Goal: Complete application form: Complete application form

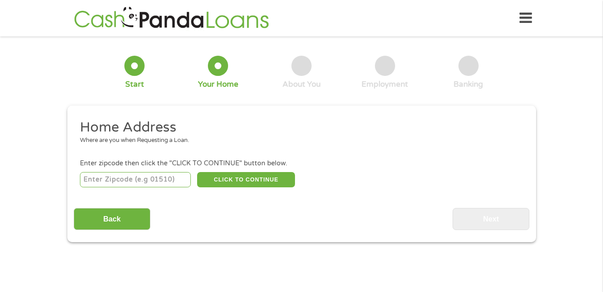
click at [176, 179] on input "number" at bounding box center [135, 179] width 111 height 15
type input "94587"
click at [235, 177] on button "CLICK TO CONTINUE" at bounding box center [246, 179] width 98 height 15
type input "94587"
type input "[GEOGRAPHIC_DATA]"
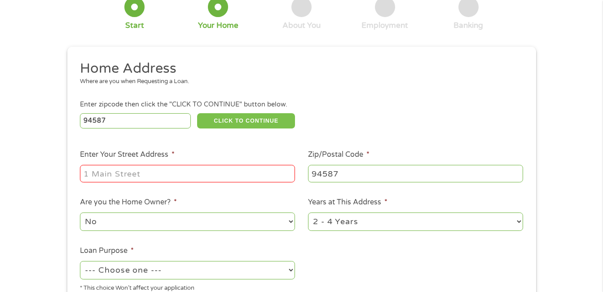
scroll to position [72, 0]
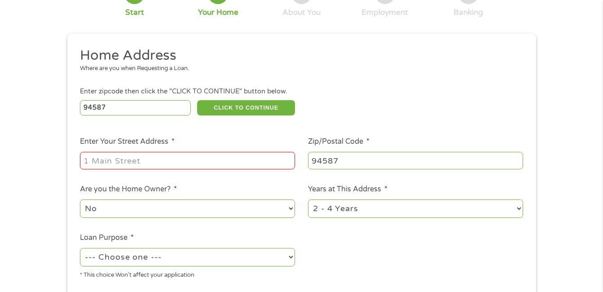
click at [229, 161] on input "Enter Your Street Address *" at bounding box center [187, 160] width 215 height 17
type input "[STREET_ADDRESS]"
click at [518, 209] on select "1 Year or less 1 - 2 Years 2 - 4 Years Over 4 Years" at bounding box center [415, 208] width 215 height 18
select select "24months"
click at [308, 199] on select "1 Year or less 1 - 2 Years 2 - 4 Years Over 4 Years" at bounding box center [415, 208] width 215 height 18
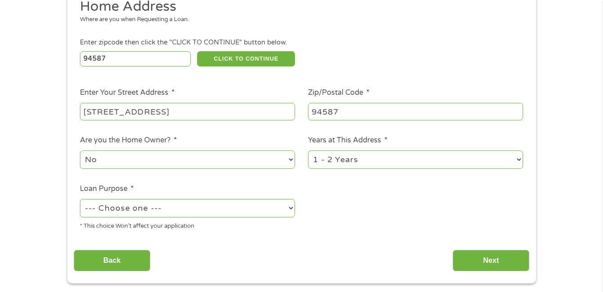
scroll to position [126, 0]
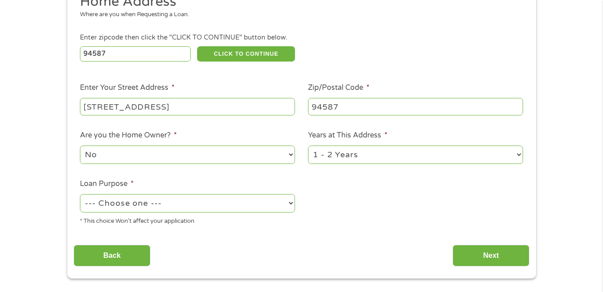
click at [289, 200] on select "--- Choose one --- Pay Bills Debt Consolidation Home Improvement Major Purchase…" at bounding box center [187, 203] width 215 height 18
select select "shorttermcash"
click at [80, 194] on select "--- Choose one --- Pay Bills Debt Consolidation Home Improvement Major Purchase…" at bounding box center [187, 203] width 215 height 18
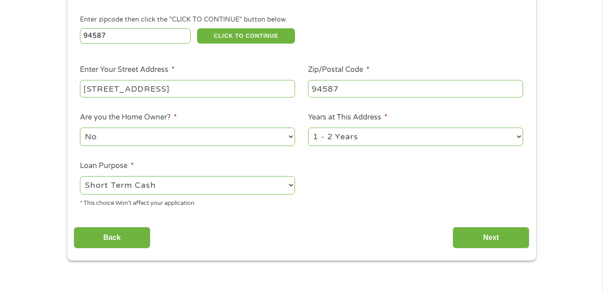
scroll to position [162, 0]
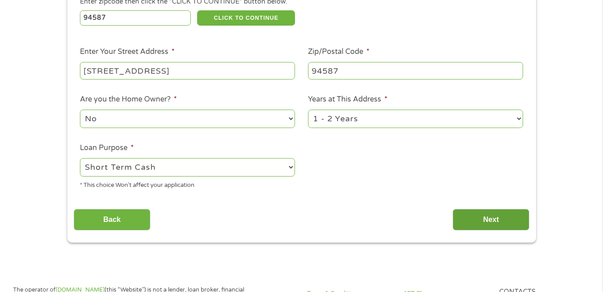
click at [513, 221] on input "Next" at bounding box center [490, 220] width 77 height 22
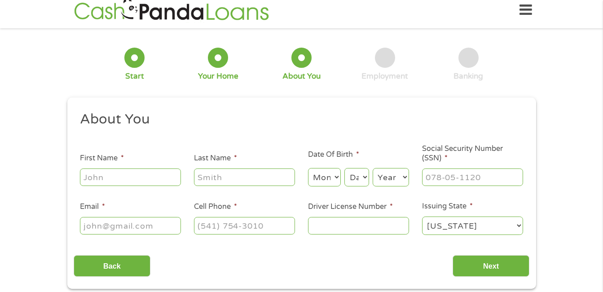
scroll to position [0, 0]
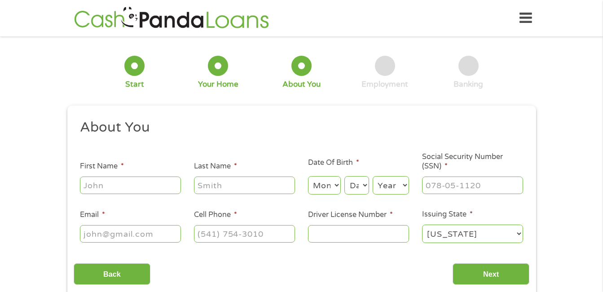
click at [142, 188] on input "First Name *" at bounding box center [130, 184] width 101 height 17
type input "[PERSON_NAME]"
select select "9"
select select "20"
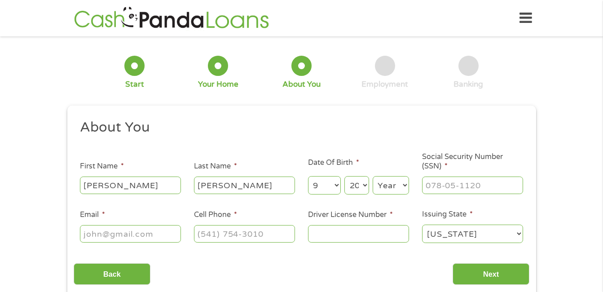
select select "1972"
type input "[EMAIL_ADDRESS][DOMAIN_NAME]"
type input "[PHONE_NUMBER]"
click at [492, 189] on input "___-__-____" at bounding box center [472, 184] width 101 height 17
type input "572-83-1063"
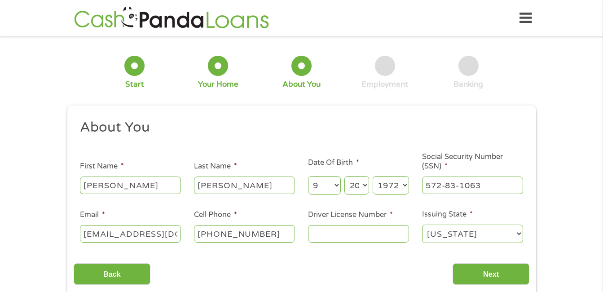
click at [383, 234] on input "Driver License Number *" at bounding box center [358, 233] width 101 height 17
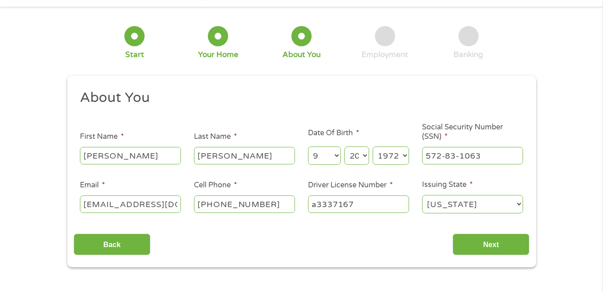
scroll to position [36, 0]
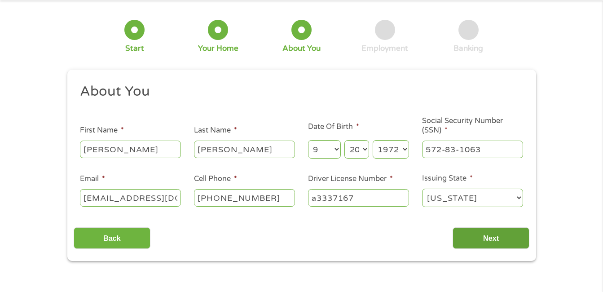
type input "a3337167"
click at [512, 240] on input "Next" at bounding box center [490, 238] width 77 height 22
click at [486, 240] on input "Next" at bounding box center [490, 238] width 77 height 22
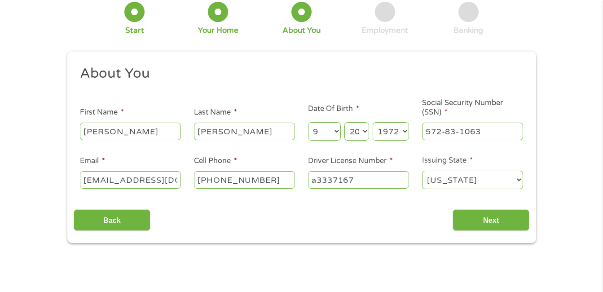
scroll to position [72, 0]
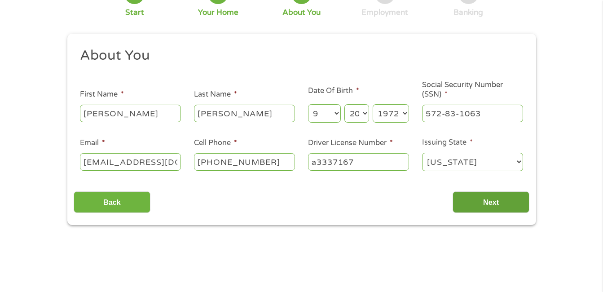
click at [494, 198] on input "Next" at bounding box center [490, 202] width 77 height 22
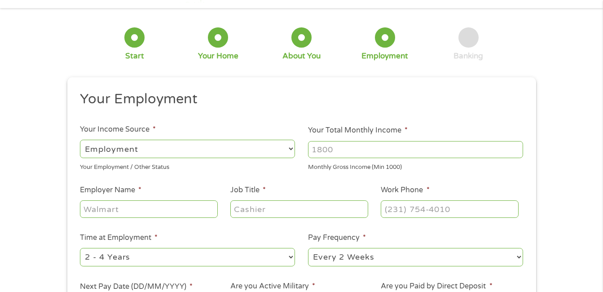
scroll to position [36, 0]
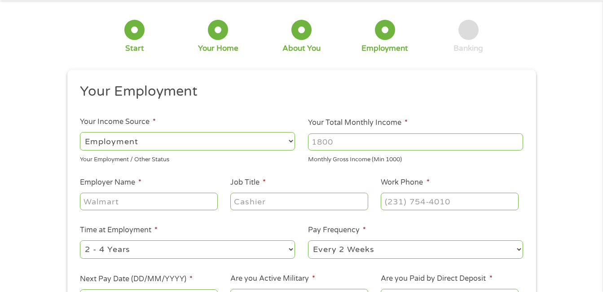
click at [421, 139] on input "Your Total Monthly Income *" at bounding box center [415, 141] width 215 height 17
type input "2400"
click at [205, 195] on input "Employer Name *" at bounding box center [148, 201] width 137 height 17
type input "dollar tree"
click at [289, 203] on input "Job Title *" at bounding box center [298, 201] width 137 height 17
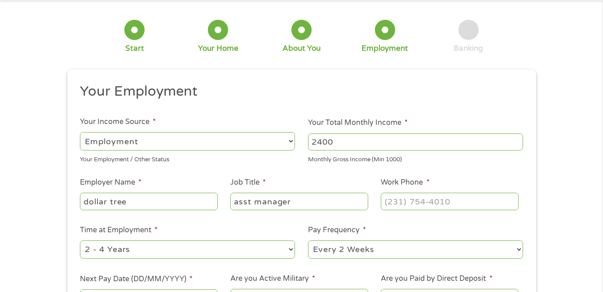
type input "asst manager"
click at [462, 202] on input "(___) ___-____" at bounding box center [449, 201] width 137 height 17
type input "(341) 336-6315"
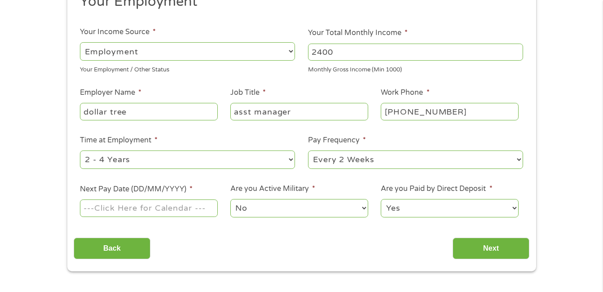
scroll to position [144, 0]
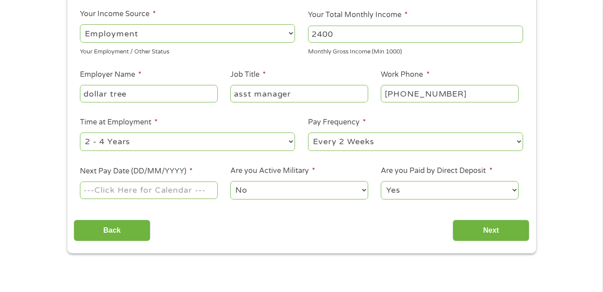
click at [289, 139] on select "--- Choose one --- 1 Year or less 1 - 2 Years 2 - 4 Years Over 4 Years" at bounding box center [187, 141] width 215 height 18
select select "60months"
click at [80, 132] on select "--- Choose one --- 1 Year or less 1 - 2 Years 2 - 4 Years Over 4 Years" at bounding box center [187, 141] width 215 height 18
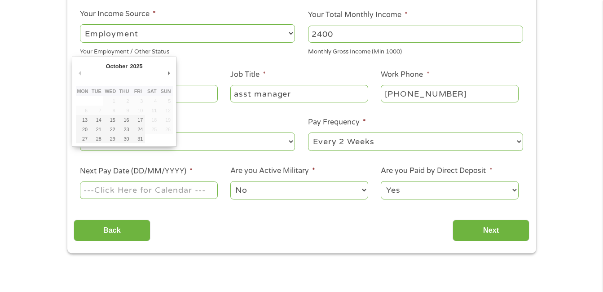
click at [203, 191] on input "Next Pay Date (DD/MM/YYYY) *" at bounding box center [148, 189] width 137 height 17
type input "17/10/2025"
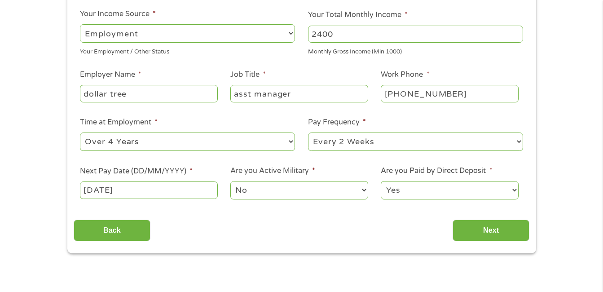
click at [515, 188] on select "Yes No" at bounding box center [449, 190] width 137 height 18
select select "0"
click at [381, 181] on select "Yes No" at bounding box center [449, 190] width 137 height 18
click at [481, 229] on input "Next" at bounding box center [490, 230] width 77 height 22
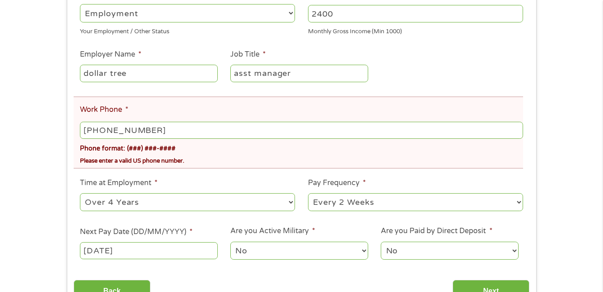
scroll to position [215, 0]
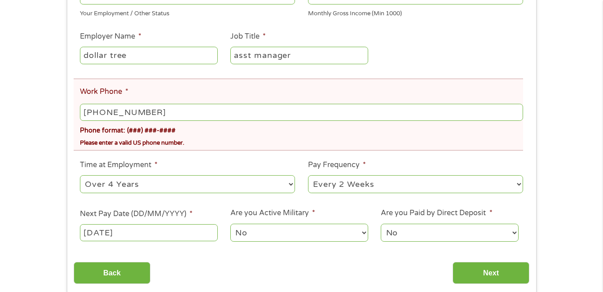
click at [155, 113] on input "(341) 336-6315" at bounding box center [301, 112] width 442 height 17
type input "(341) 336-6315"
click at [465, 274] on input "Next" at bounding box center [490, 273] width 77 height 22
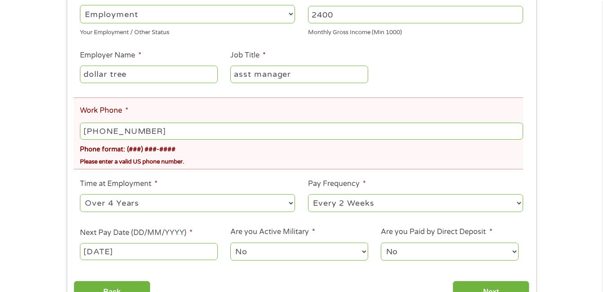
scroll to position [197, 0]
click at [176, 129] on input "(341) 336-6315" at bounding box center [301, 130] width 442 height 17
type input "(341) 336-6315"
click at [476, 285] on input "Next" at bounding box center [490, 291] width 77 height 22
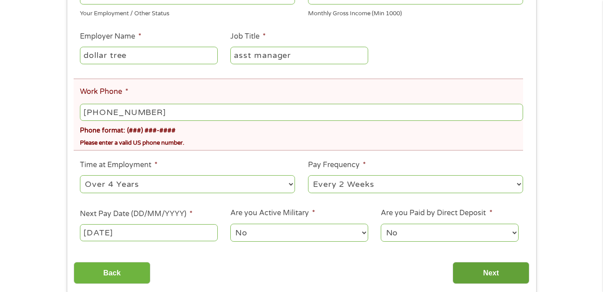
click at [513, 276] on input "Next" at bounding box center [490, 273] width 77 height 22
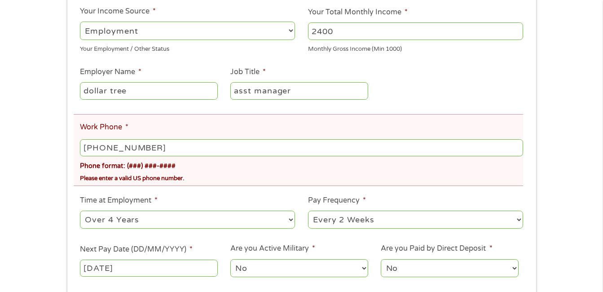
scroll to position [228, 0]
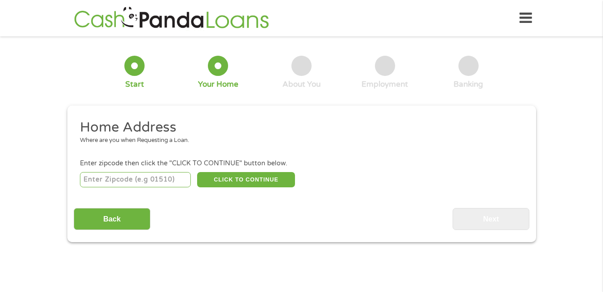
click at [177, 179] on input "number" at bounding box center [135, 179] width 111 height 15
type input "94587"
select select "[US_STATE]"
click at [236, 177] on button "CLICK TO CONTINUE" at bounding box center [246, 179] width 98 height 15
type input "94587"
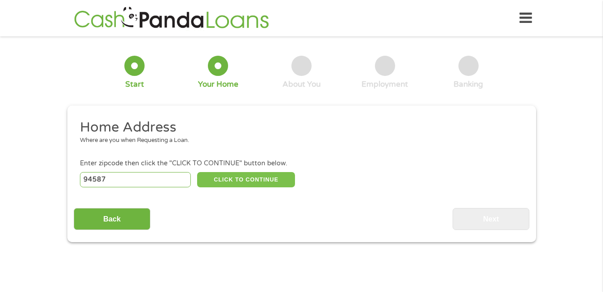
type input "[GEOGRAPHIC_DATA]"
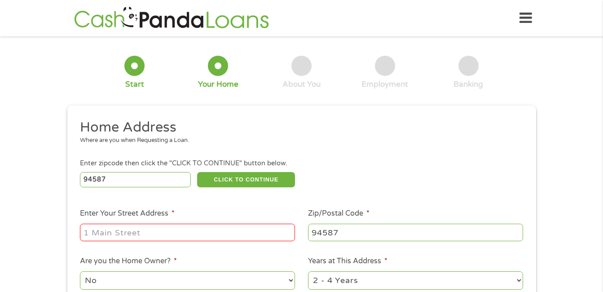
click at [251, 227] on input "Enter Your Street Address *" at bounding box center [187, 231] width 215 height 17
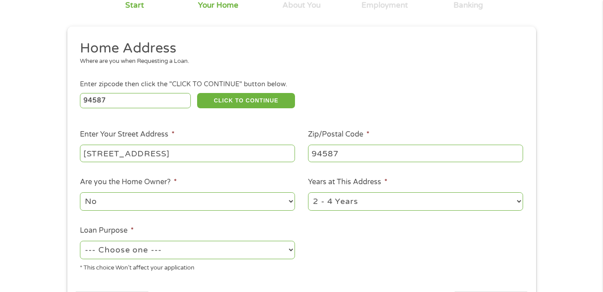
scroll to position [90, 0]
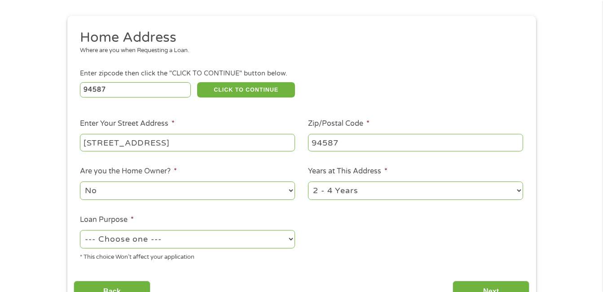
type input "[STREET_ADDRESS]"
click at [518, 191] on select "1 Year or less 1 - 2 Years 2 - 4 Years Over 4 Years" at bounding box center [415, 190] width 215 height 18
select select "24months"
click at [308, 181] on select "1 Year or less 1 - 2 Years 2 - 4 Years Over 4 Years" at bounding box center [415, 190] width 215 height 18
click at [292, 237] on select "--- Choose one --- Pay Bills Debt Consolidation Home Improvement Major Purchase…" at bounding box center [187, 239] width 215 height 18
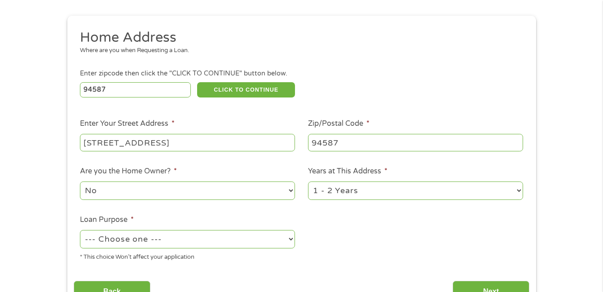
select select "shorttermcash"
click at [80, 230] on select "--- Choose one --- Pay Bills Debt Consolidation Home Improvement Major Purchase…" at bounding box center [187, 239] width 215 height 18
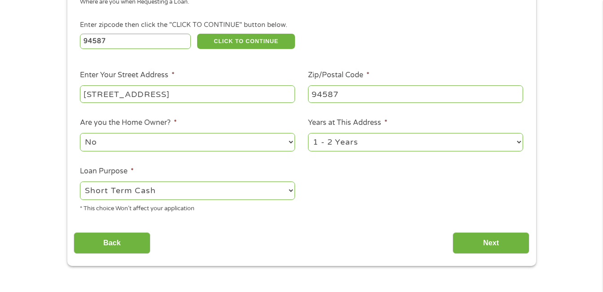
scroll to position [144, 0]
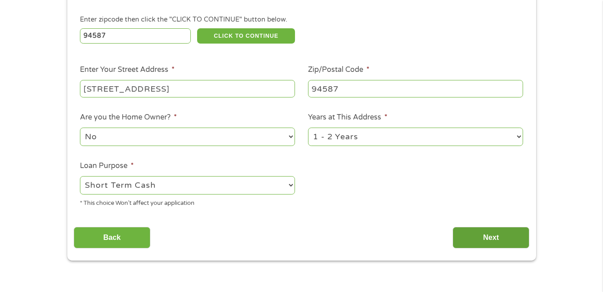
click at [489, 236] on input "Next" at bounding box center [490, 238] width 77 height 22
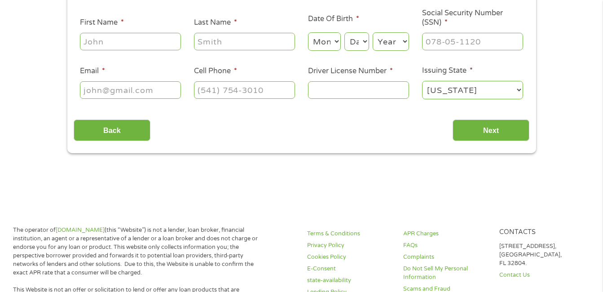
scroll to position [0, 0]
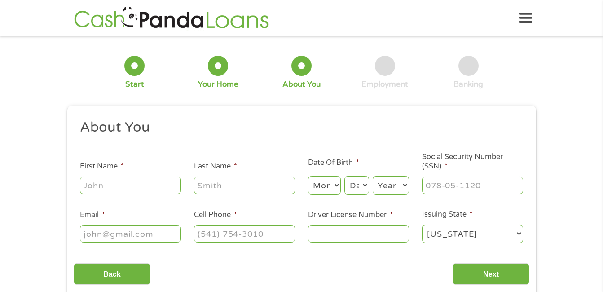
click at [114, 187] on input "First Name *" at bounding box center [130, 184] width 101 height 17
type input "[PERSON_NAME]"
select select "9"
select select "20"
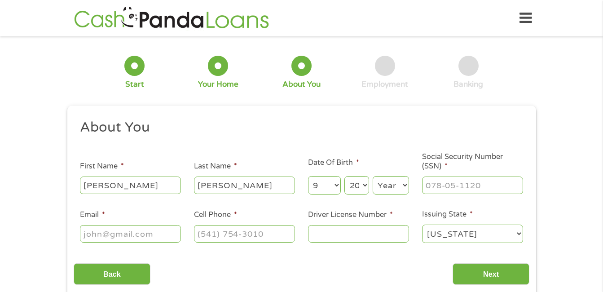
select select "1972"
type input "[EMAIL_ADDRESS][DOMAIN_NAME]"
type input "[PHONE_NUMBER]"
type input "___-__-____"
click at [486, 183] on input "___-__-____" at bounding box center [472, 184] width 101 height 17
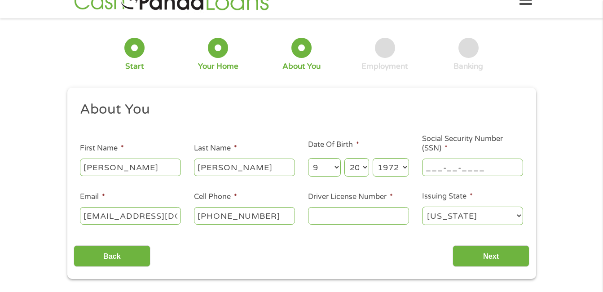
scroll to position [36, 0]
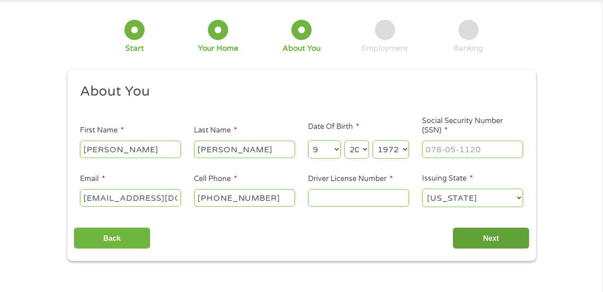
click at [514, 240] on input "Next" at bounding box center [490, 238] width 77 height 22
click at [485, 239] on input "Next" at bounding box center [490, 238] width 77 height 22
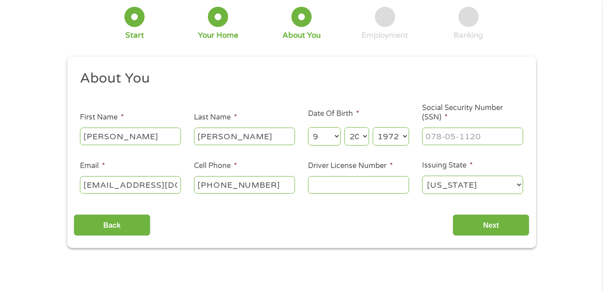
scroll to position [54, 0]
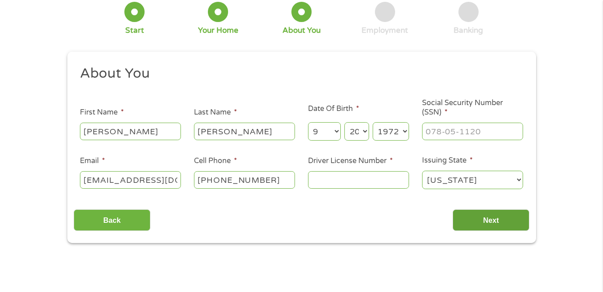
click at [498, 219] on input "Next" at bounding box center [490, 220] width 77 height 22
click at [452, 209] on input "Next" at bounding box center [490, 220] width 77 height 22
click at [328, 175] on input "Driver License Number *" at bounding box center [358, 179] width 101 height 17
type input "a"
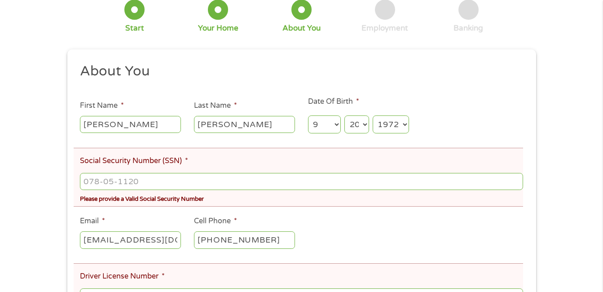
scroll to position [108, 0]
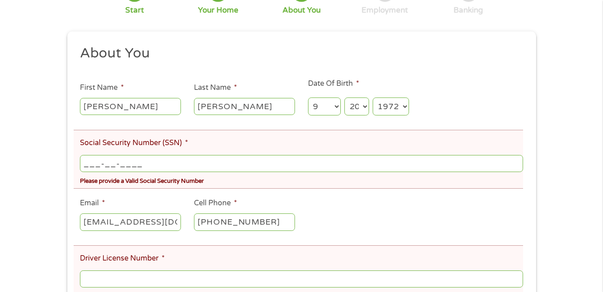
click at [196, 166] on input "___-__-____" at bounding box center [301, 163] width 442 height 17
type input "572-83-1063"
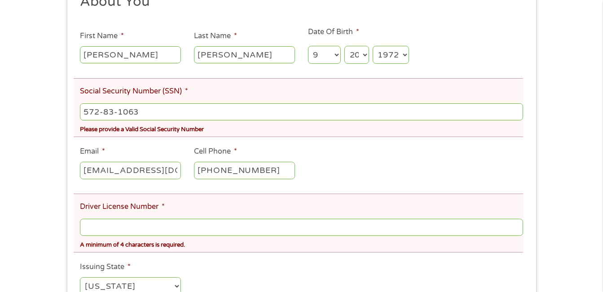
scroll to position [162, 0]
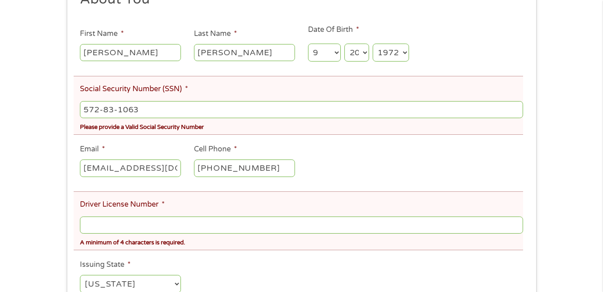
click at [323, 223] on input "Driver License Number *" at bounding box center [301, 224] width 442 height 17
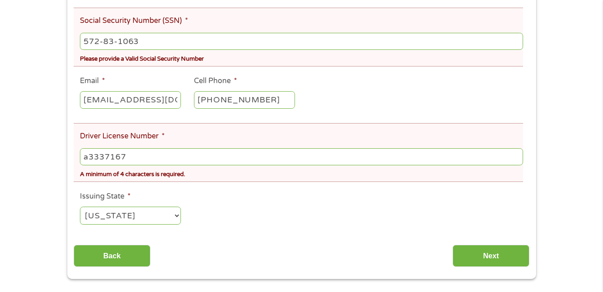
scroll to position [233, 0]
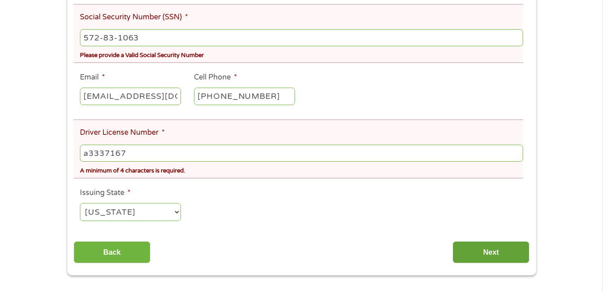
type input "a3337167"
click at [513, 256] on input "Next" at bounding box center [490, 252] width 77 height 22
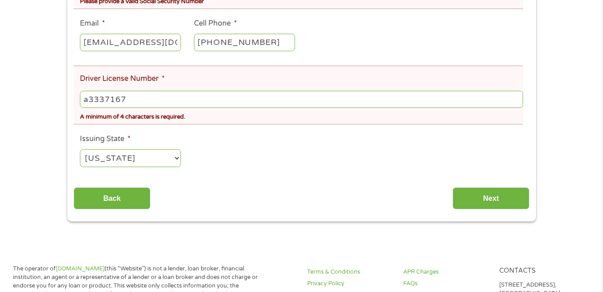
scroll to position [305, 0]
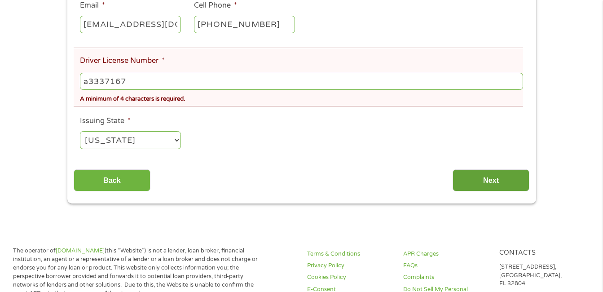
click at [489, 185] on input "Next" at bounding box center [490, 180] width 77 height 22
